Goal: Ask a question

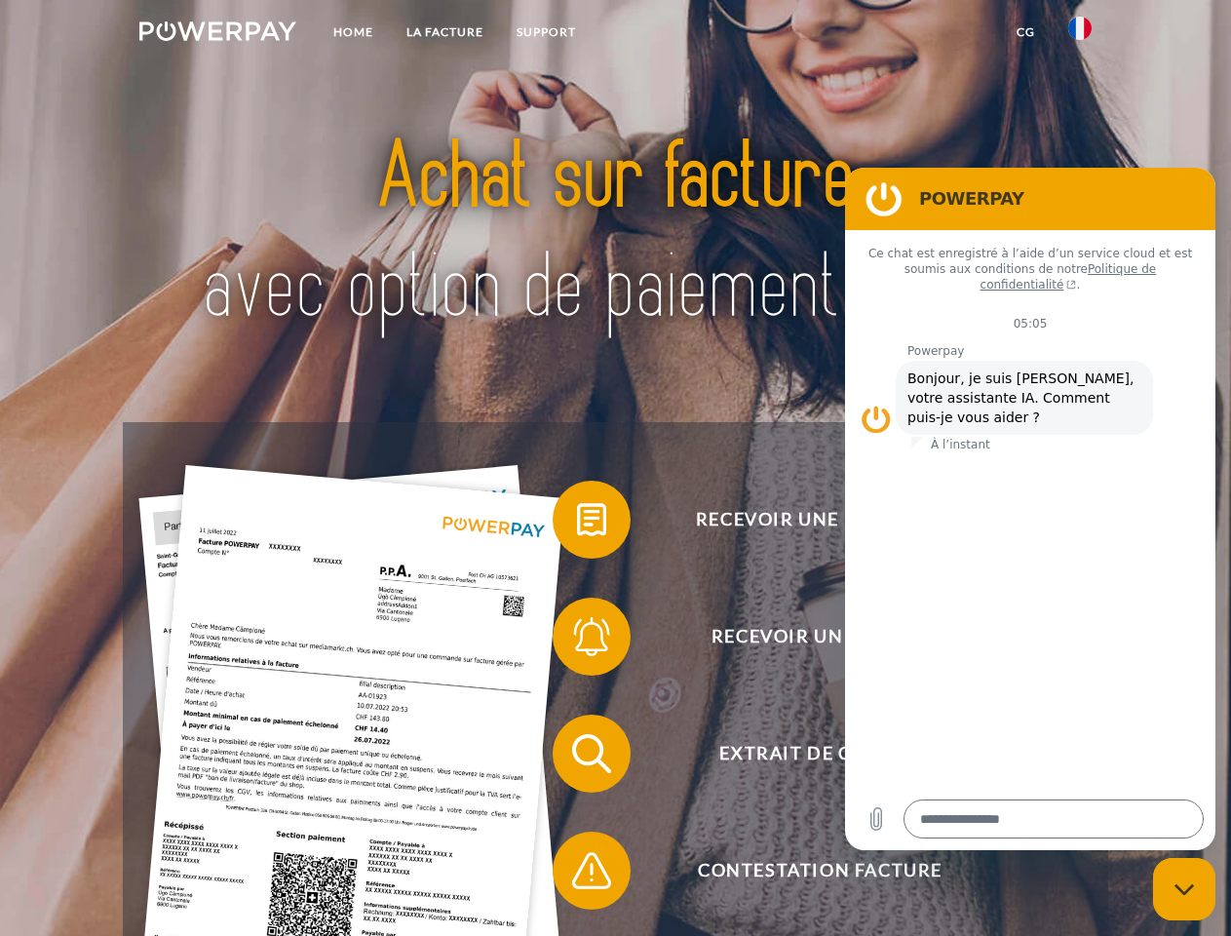
click at [217, 34] on img at bounding box center [217, 30] width 157 height 19
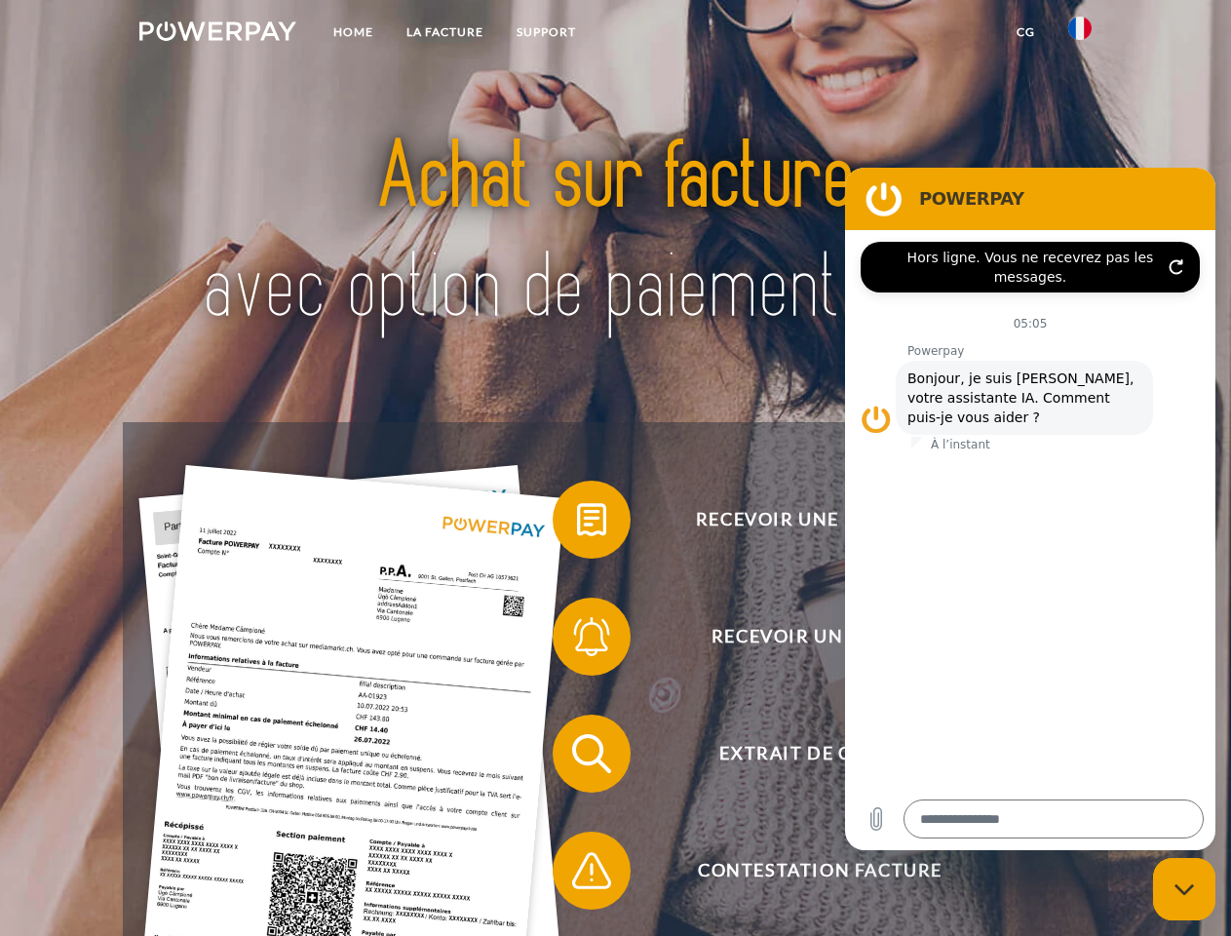
click at [1080, 34] on img at bounding box center [1079, 28] width 23 height 23
click at [1025, 32] on link "CG" at bounding box center [1026, 32] width 52 height 35
click at [577, 523] on span at bounding box center [562, 519] width 97 height 97
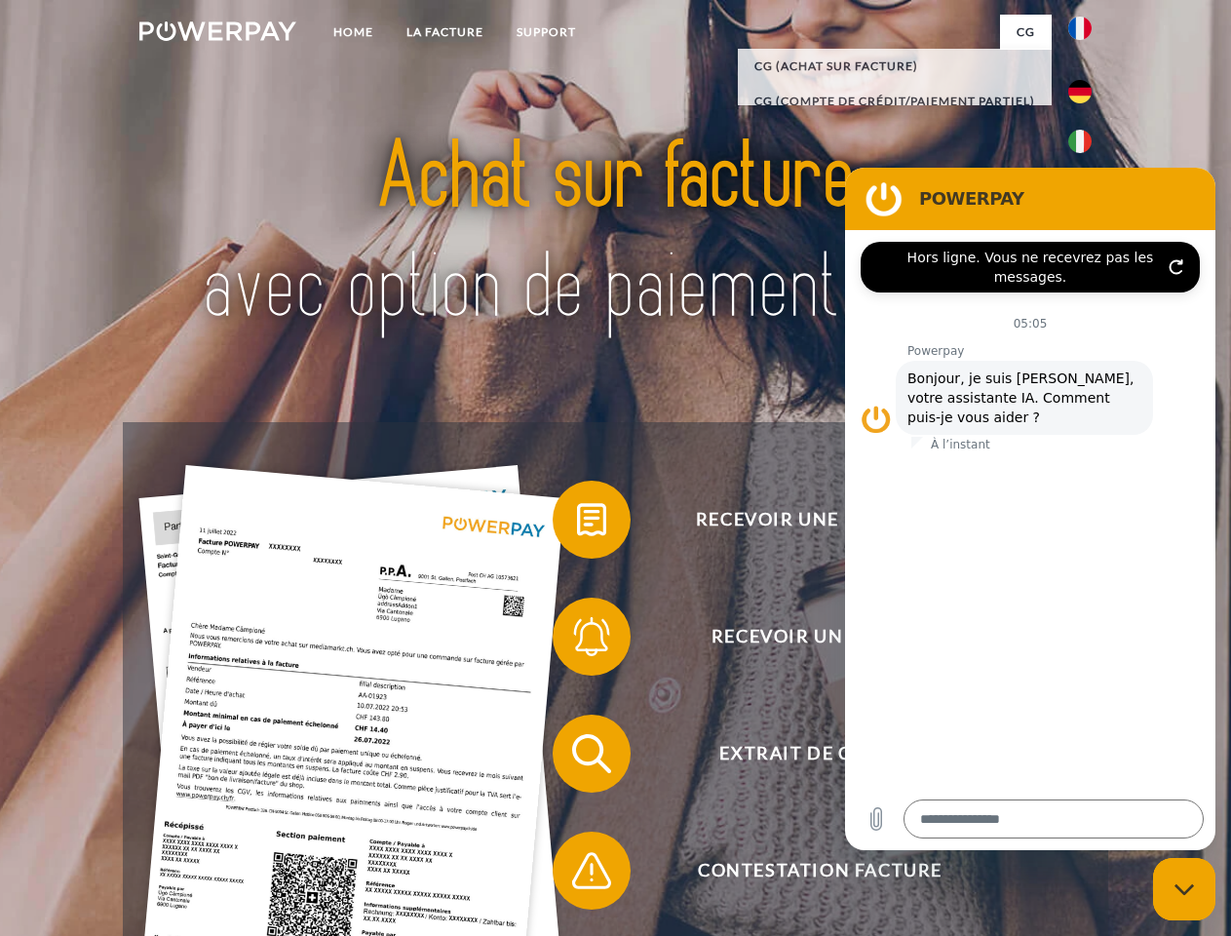
click at [577, 640] on span at bounding box center [562, 636] width 97 height 97
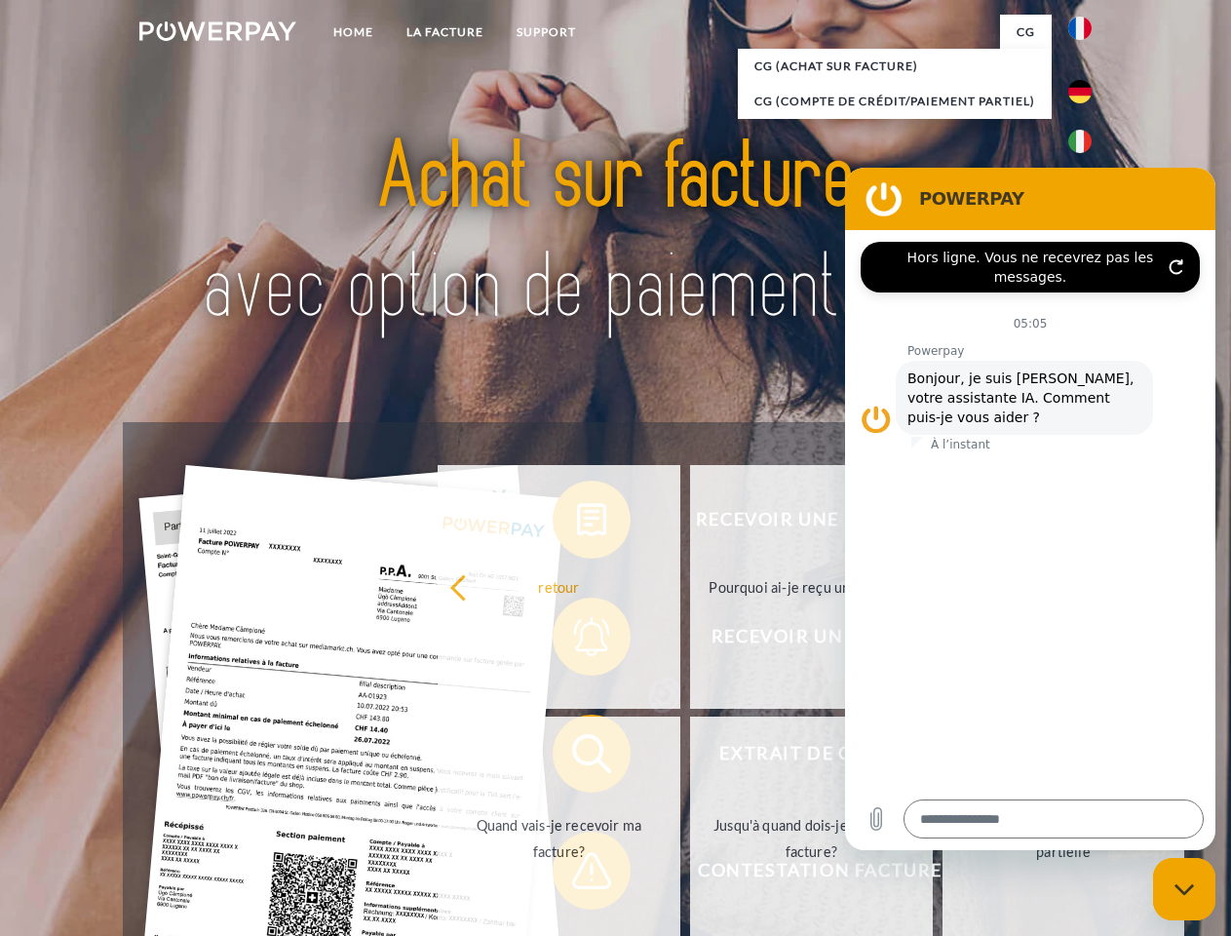
click at [690, 757] on link "Jusqu'à quand dois-je payer ma facture?" at bounding box center [811, 838] width 243 height 244
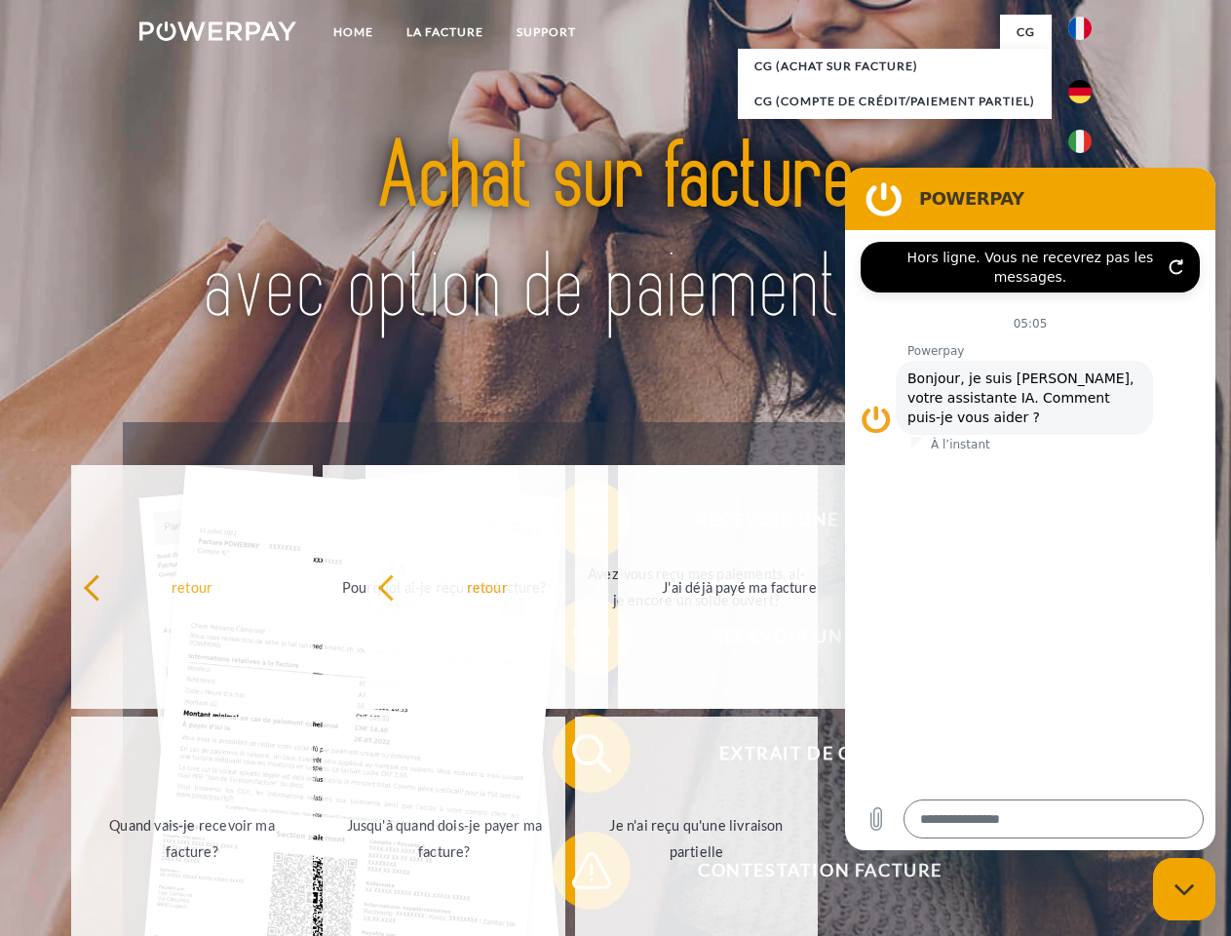
click at [577, 874] on span at bounding box center [562, 870] width 97 height 97
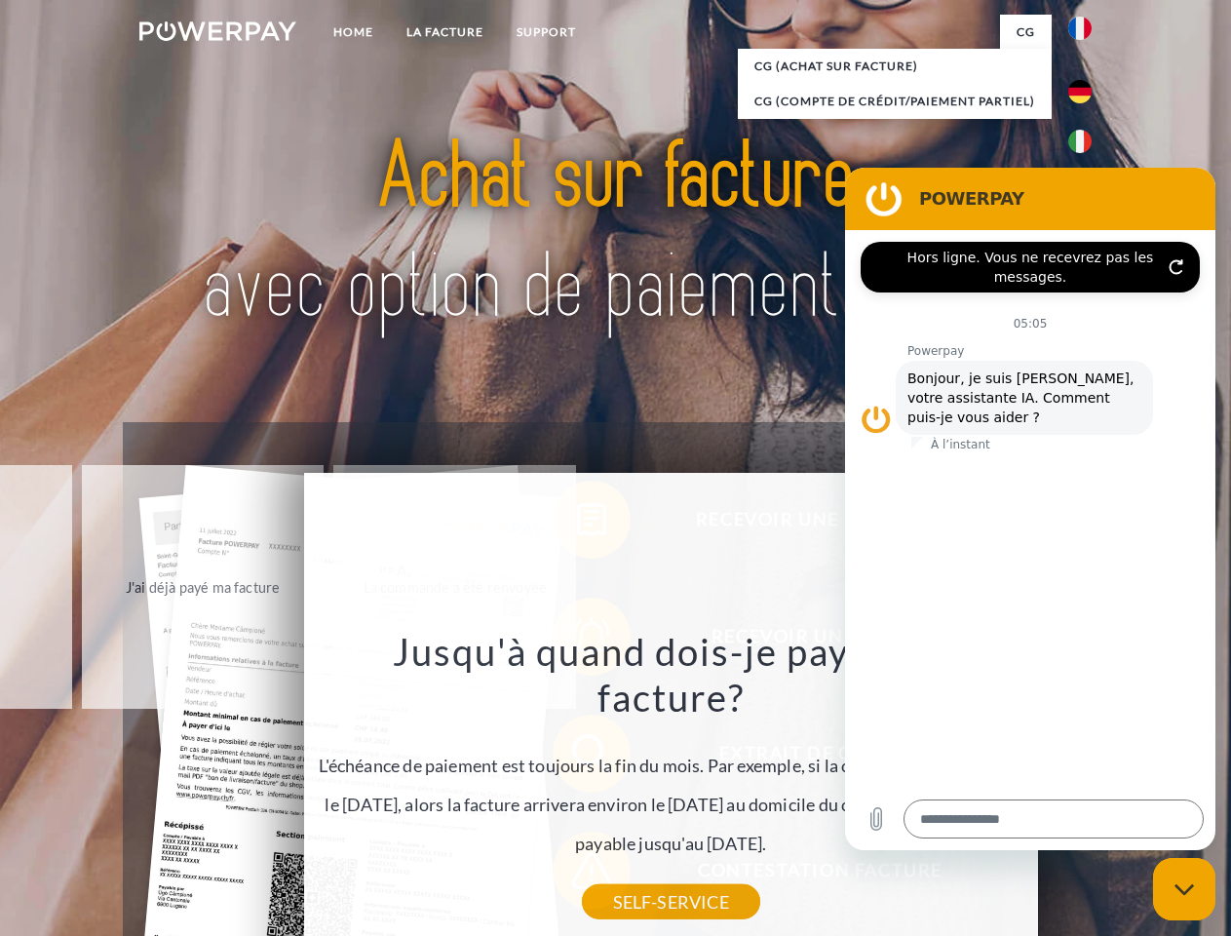
click at [1184, 889] on icon "Fermer la fenêtre de messagerie" at bounding box center [1184, 889] width 20 height 13
type textarea "*"
